Goal: Task Accomplishment & Management: Use online tool/utility

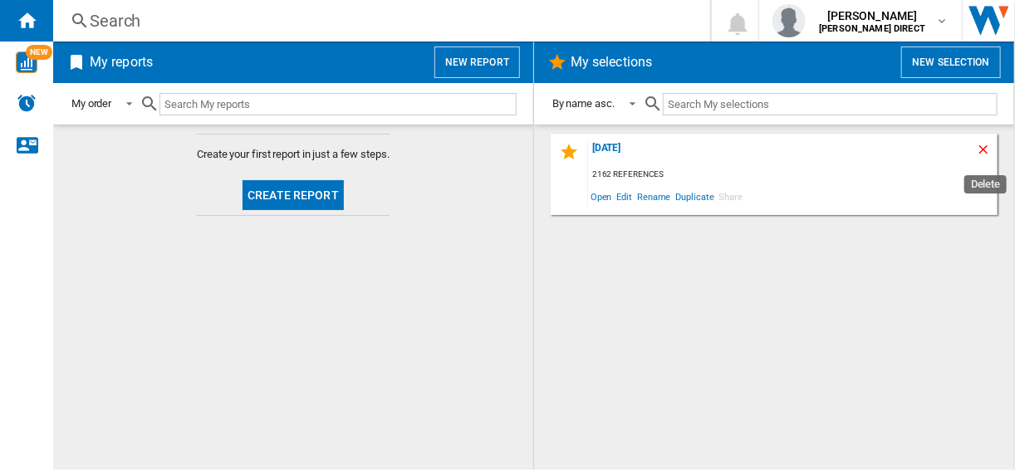
click at [979, 148] on ng-md-icon "Delete" at bounding box center [986, 152] width 20 height 20
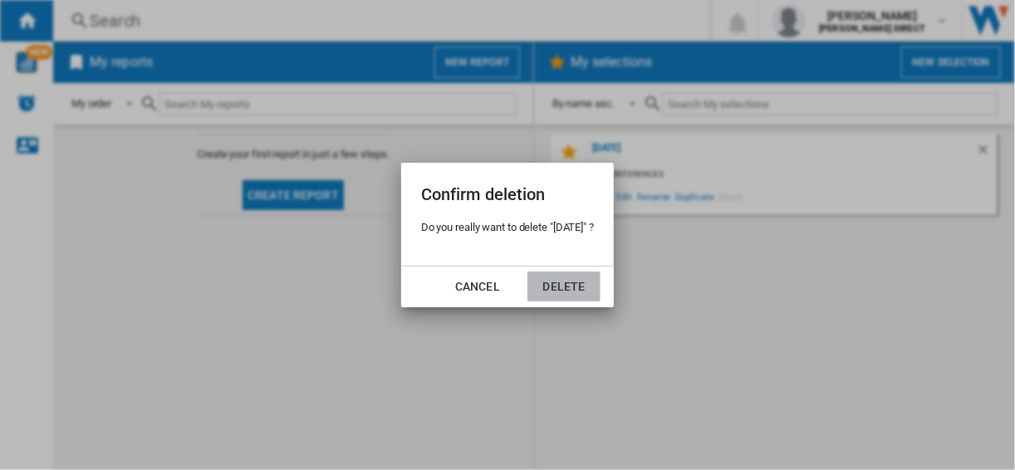
click at [565, 294] on button "Delete" at bounding box center [563, 287] width 73 height 30
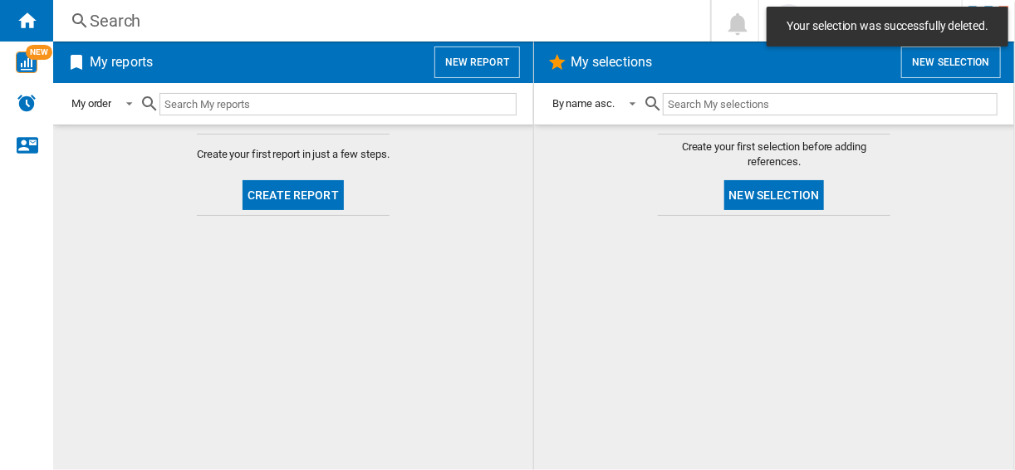
click at [795, 188] on button "New selection" at bounding box center [774, 195] width 100 height 30
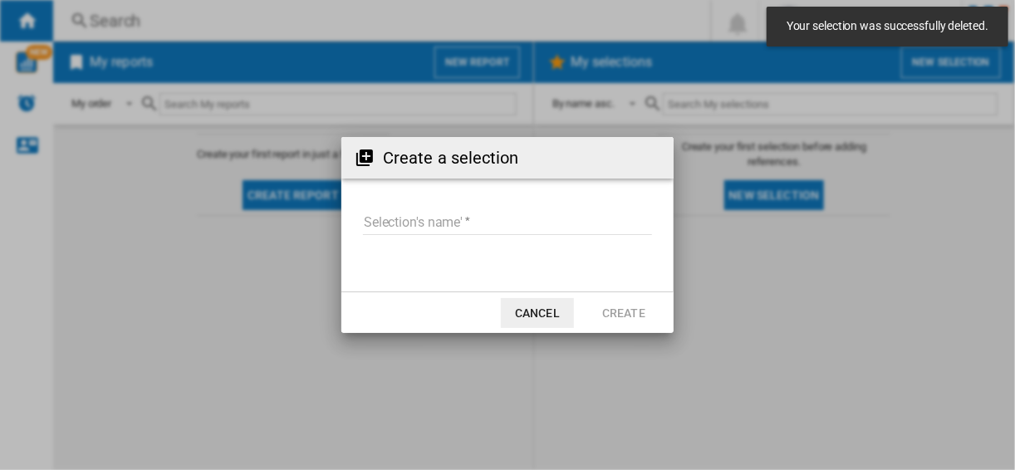
click at [421, 208] on form "Selection's name'" at bounding box center [507, 224] width 332 height 63
click at [439, 218] on input "Selection's name'" at bounding box center [507, 222] width 289 height 25
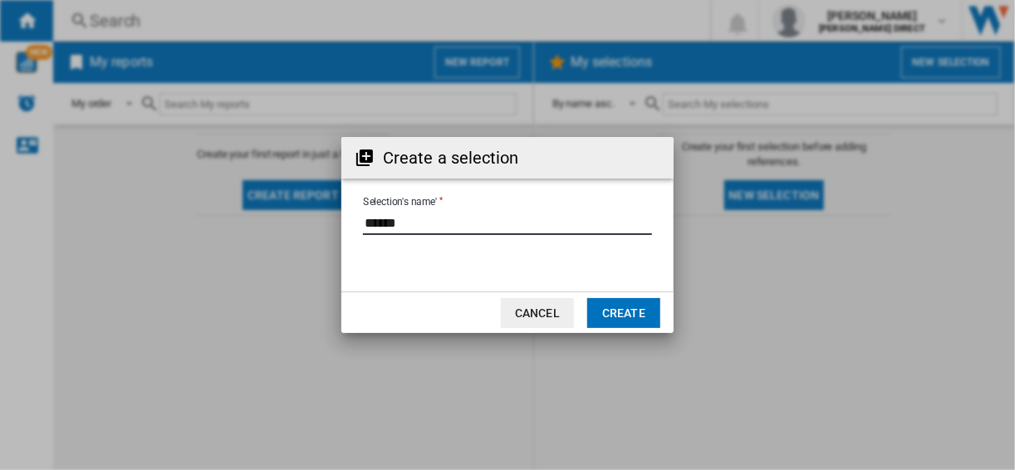
type input "******"
click at [627, 306] on button "Create" at bounding box center [623, 313] width 73 height 30
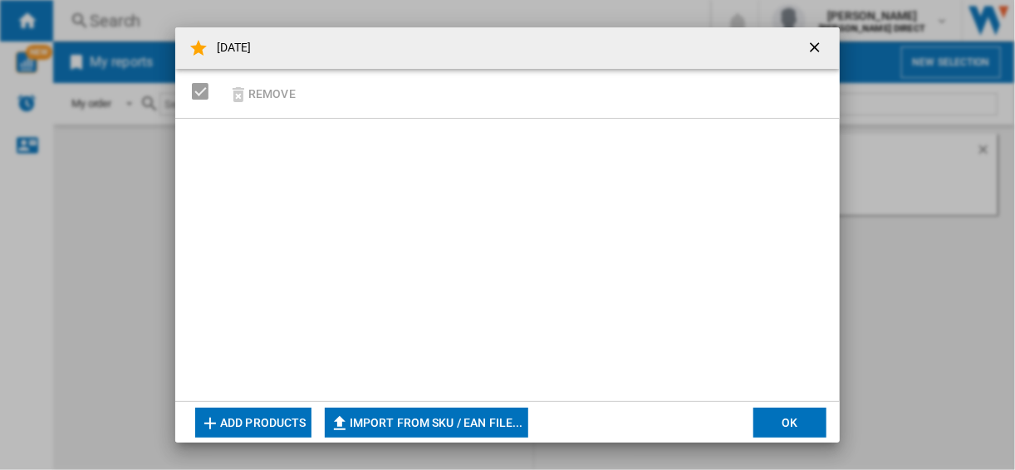
click at [450, 414] on button "Import from SKU / EAN file..." at bounding box center [426, 423] width 203 height 30
type input "**********"
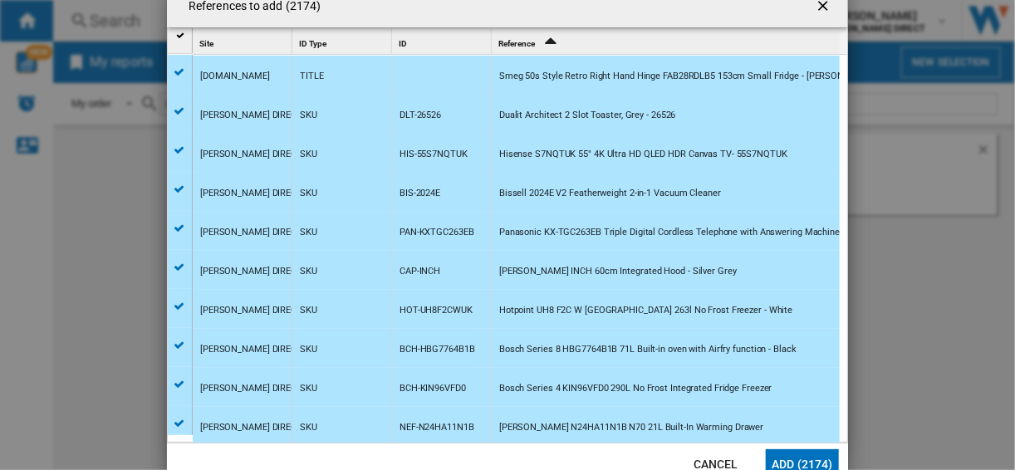
drag, startPoint x: 596, startPoint y: 438, endPoint x: 609, endPoint y: 465, distance: 30.5
click at [599, 445] on md-dialog-content "References to add (2174) Site 1 ID Type 1 ID 1 Reference 2 [DOMAIN_NAME] TITLE …" at bounding box center [507, 235] width 681 height 498
click at [830, 453] on button "Add (2174)" at bounding box center [802, 464] width 73 height 30
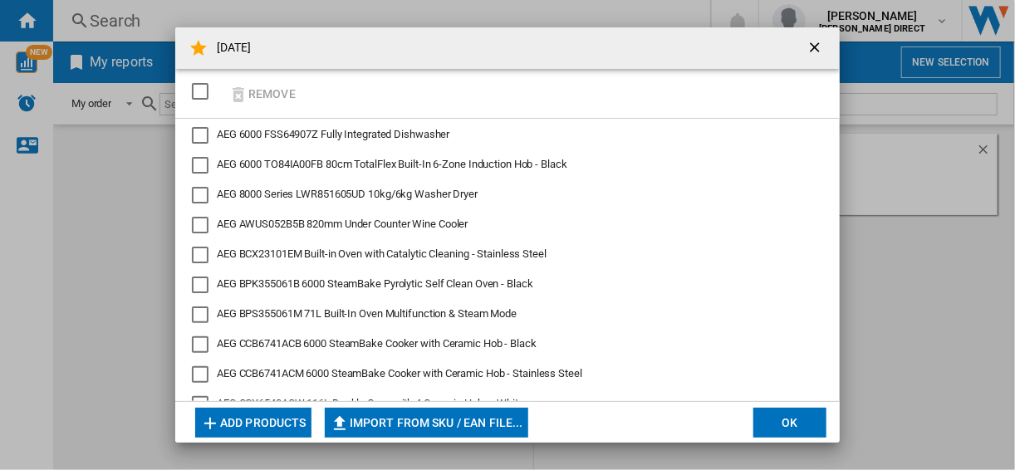
click at [771, 448] on div "[DATE] Remove AEG 6000 FSS64907Z Fully Integrated Dishwasher AEG 6000 TO84IA00F…" at bounding box center [507, 235] width 1015 height 470
click at [771, 430] on button "OK" at bounding box center [789, 423] width 73 height 30
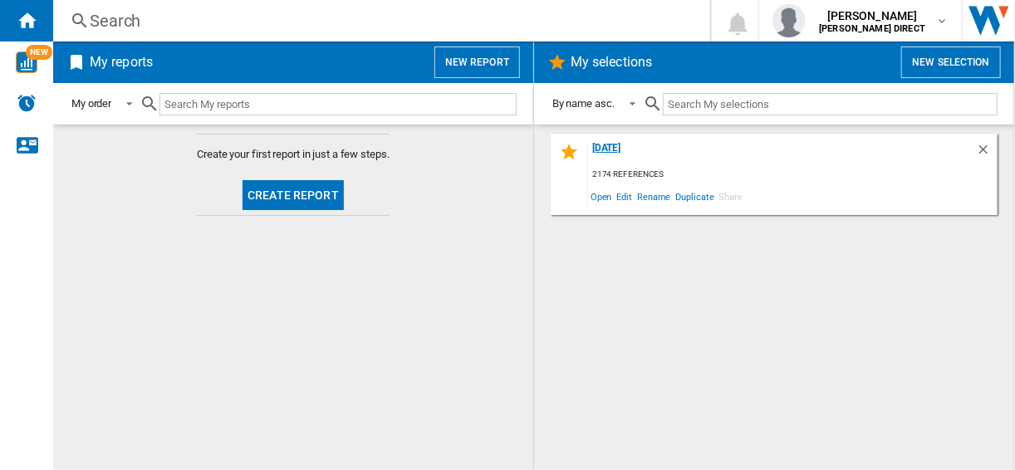
click at [618, 152] on div "[DATE]" at bounding box center [782, 153] width 388 height 22
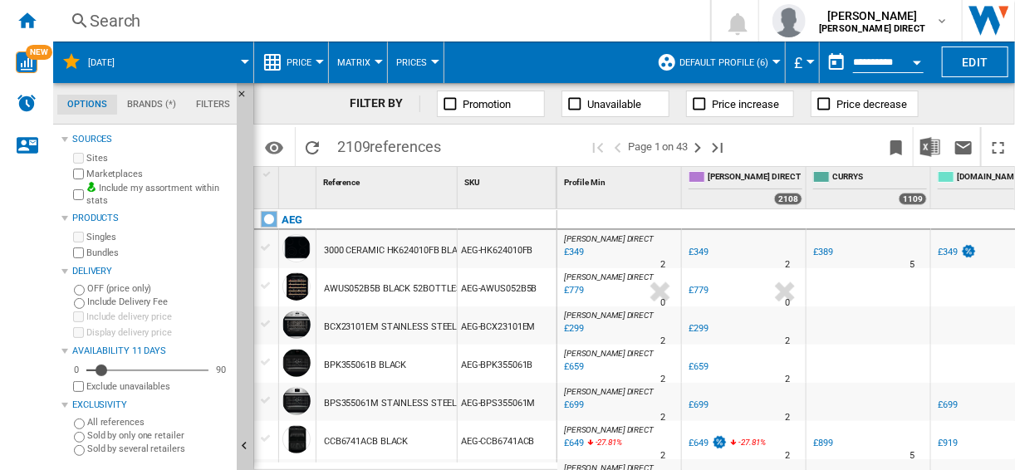
click at [27, 306] on wk-sidenav "NEW" at bounding box center [26, 235] width 53 height 470
click at [673, 63] on ng-md-icon at bounding box center [667, 62] width 20 height 20
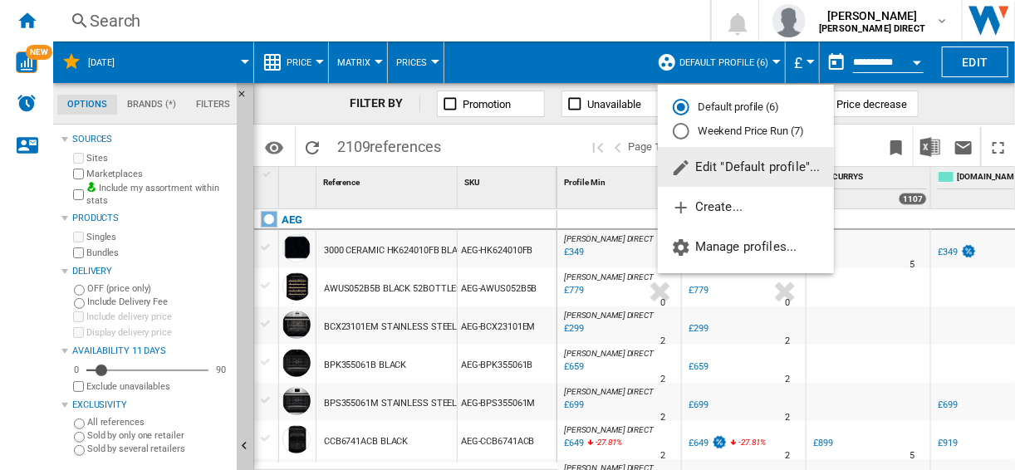
click at [714, 130] on md-radio-button "Weekend Price Run (7)" at bounding box center [746, 132] width 146 height 16
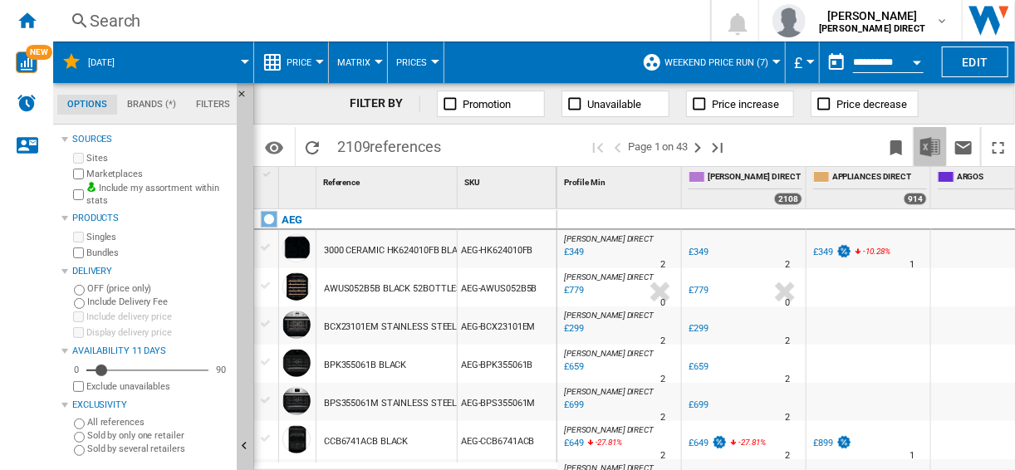
click at [933, 142] on img "Download in Excel" at bounding box center [930, 147] width 20 height 20
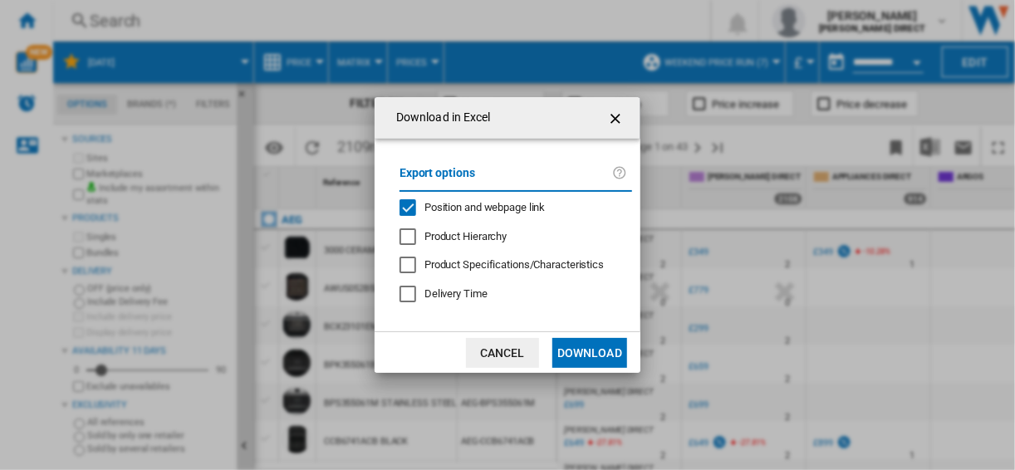
click at [453, 203] on span "Position and webpage link" at bounding box center [484, 207] width 121 height 12
click at [581, 359] on button "Download" at bounding box center [589, 353] width 75 height 30
